Goal: Navigation & Orientation: Find specific page/section

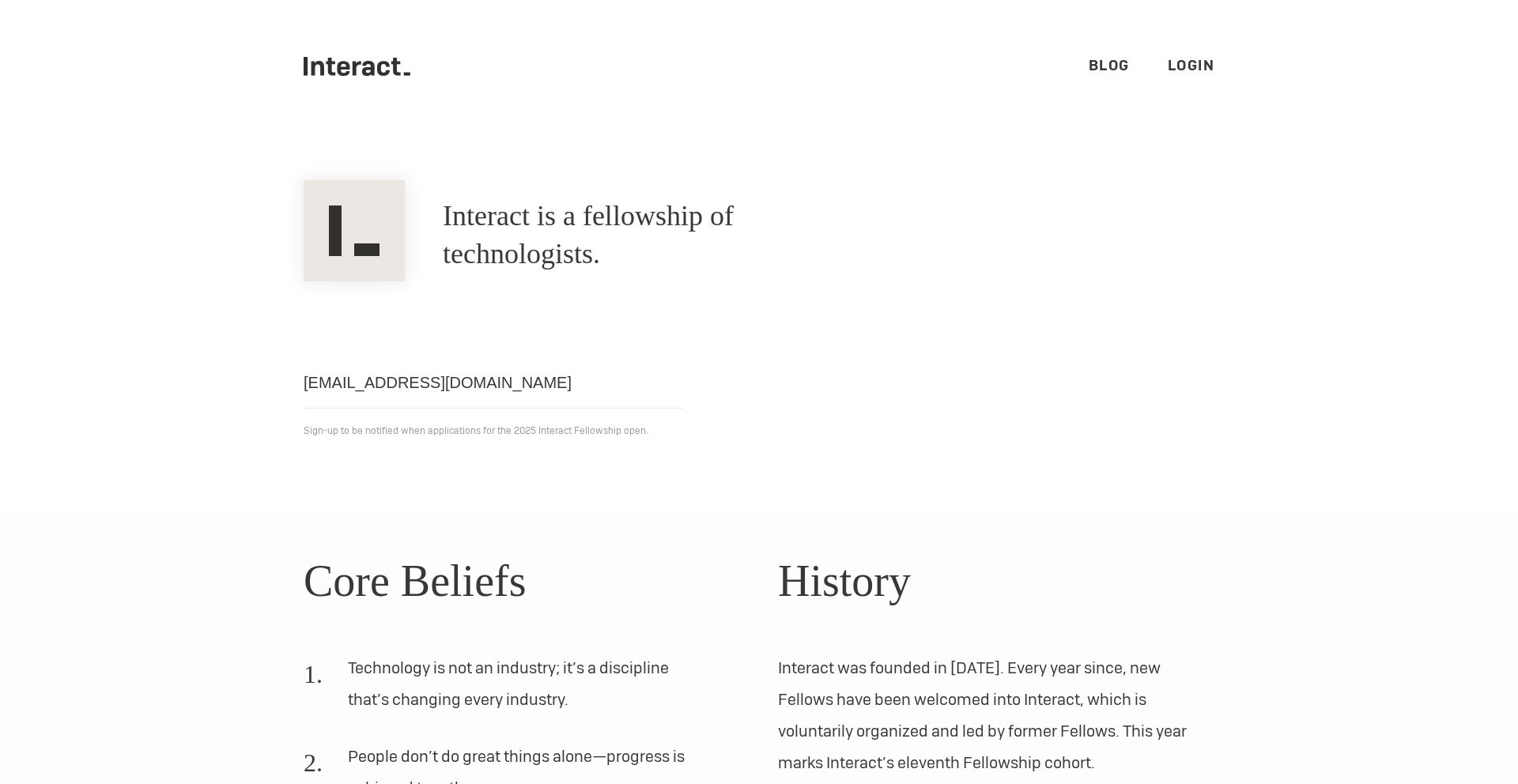
click at [1197, 68] on link "Login" at bounding box center [1192, 65] width 47 height 18
click at [1123, 71] on link "Blog" at bounding box center [1108, 65] width 41 height 18
